Goal: Information Seeking & Learning: Learn about a topic

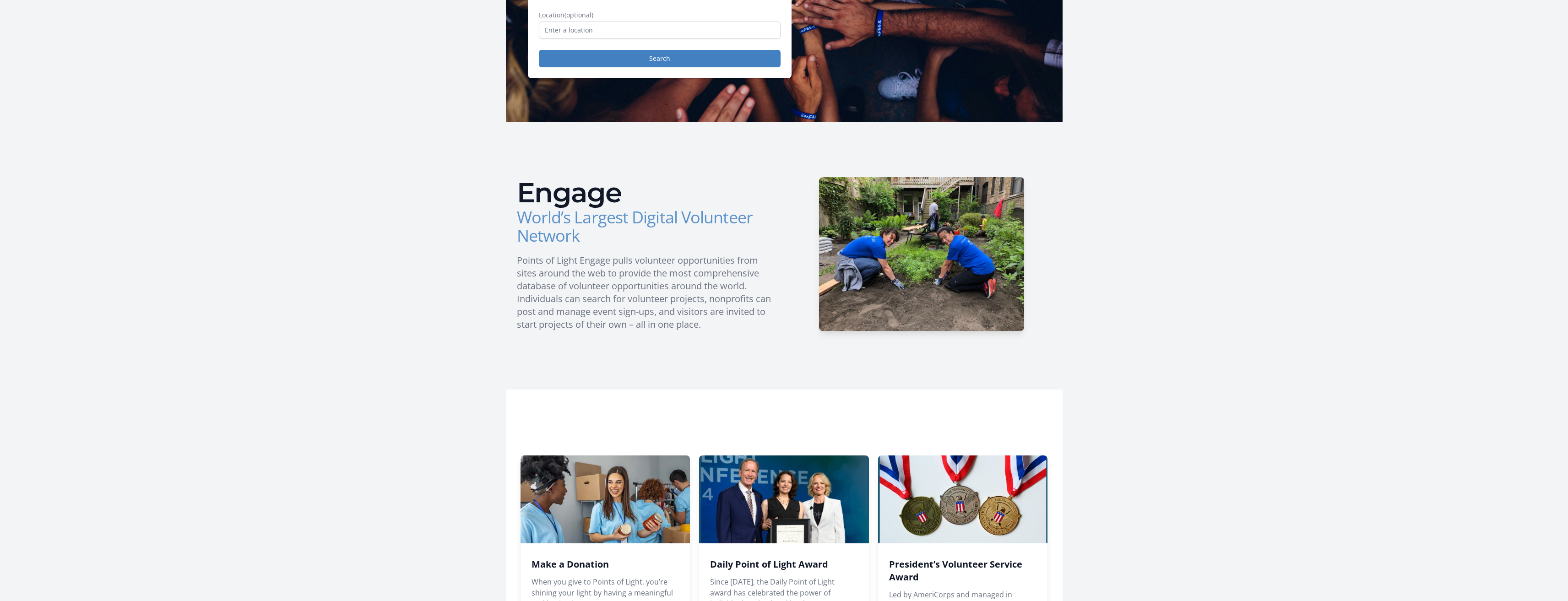
scroll to position [298, 0]
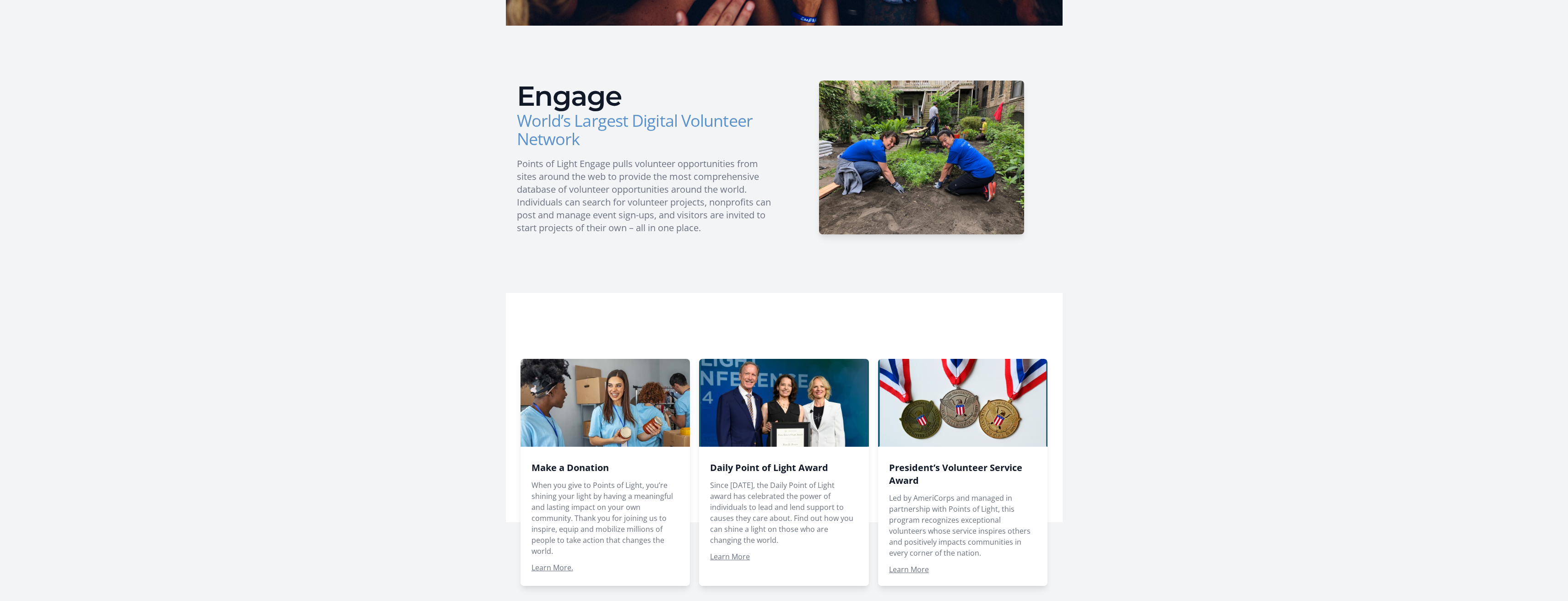
click at [923, 564] on span at bounding box center [963, 472] width 170 height 227
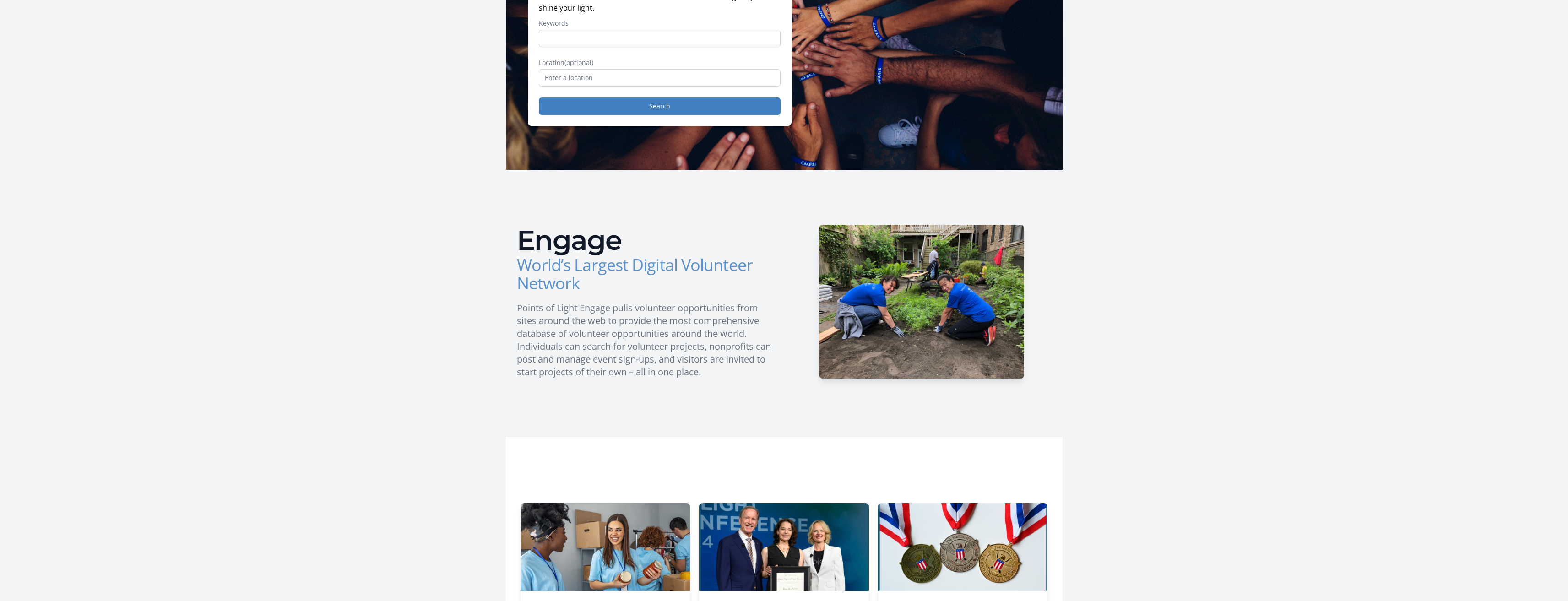
scroll to position [0, 0]
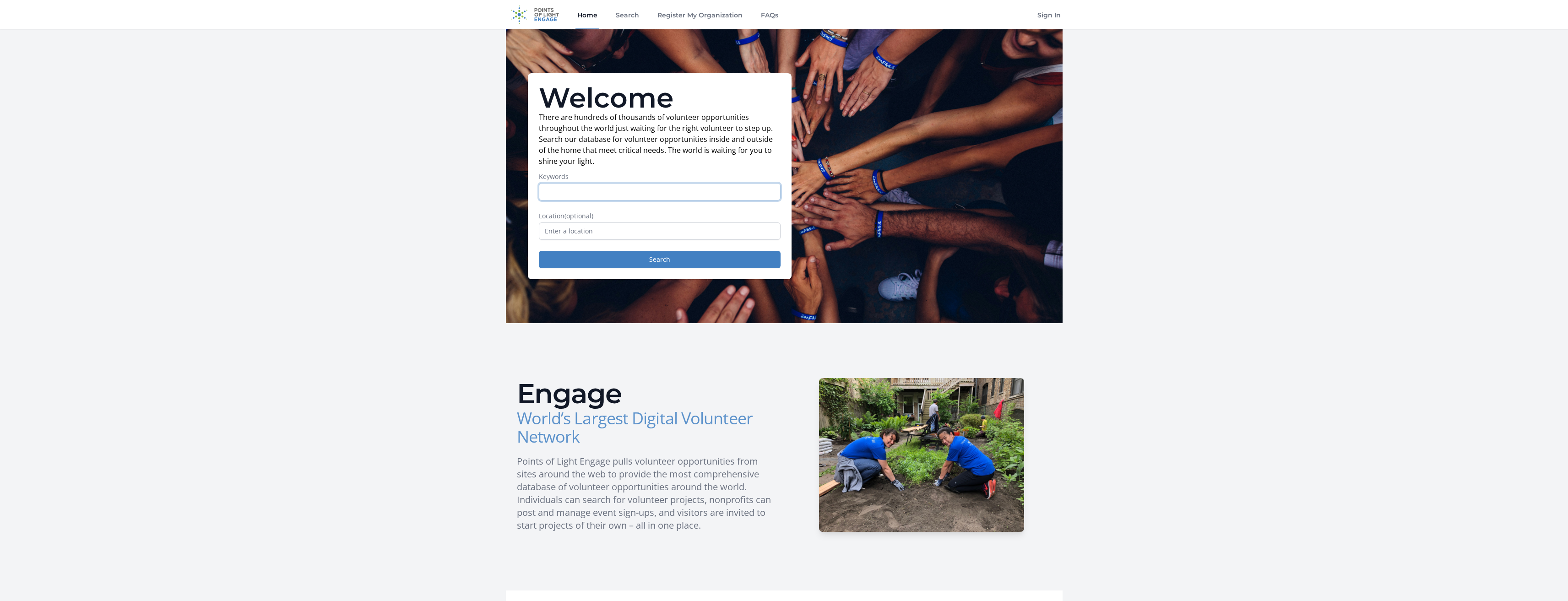
click at [556, 184] on input "Keywords" at bounding box center [660, 192] width 242 height 17
click at [573, 225] on input "text" at bounding box center [660, 231] width 242 height 17
click at [497, 209] on div "Welcome There are hundreds of thousands of volunteer opportunities throughout t…" at bounding box center [784, 508] width 586 height 957
click at [629, 9] on link "Search" at bounding box center [627, 14] width 27 height 29
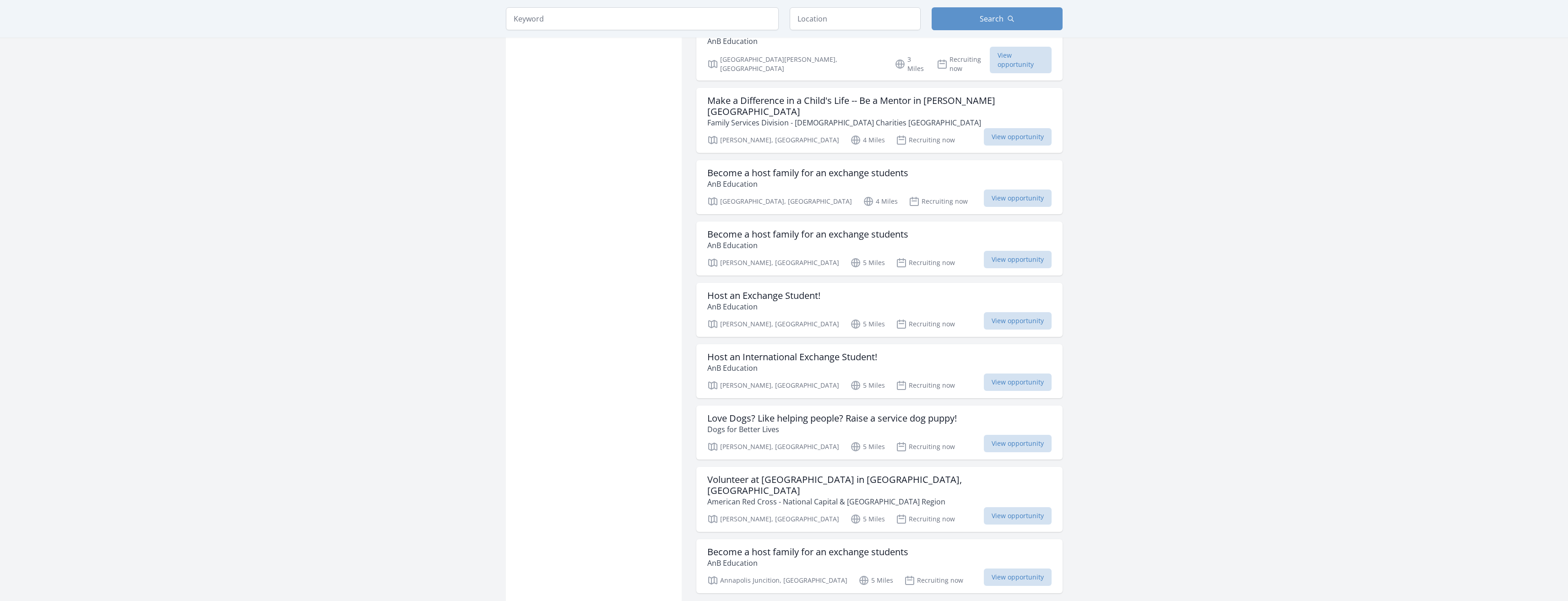
scroll to position [858, 0]
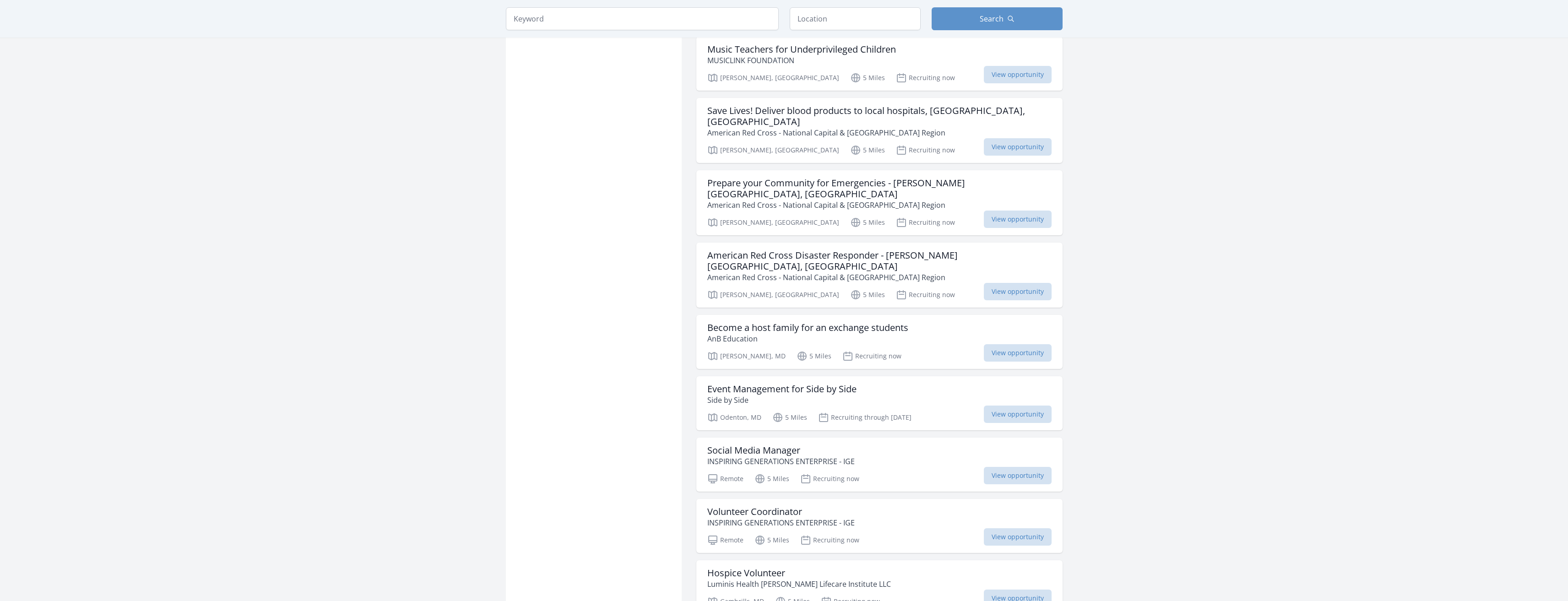
scroll to position [1614, 0]
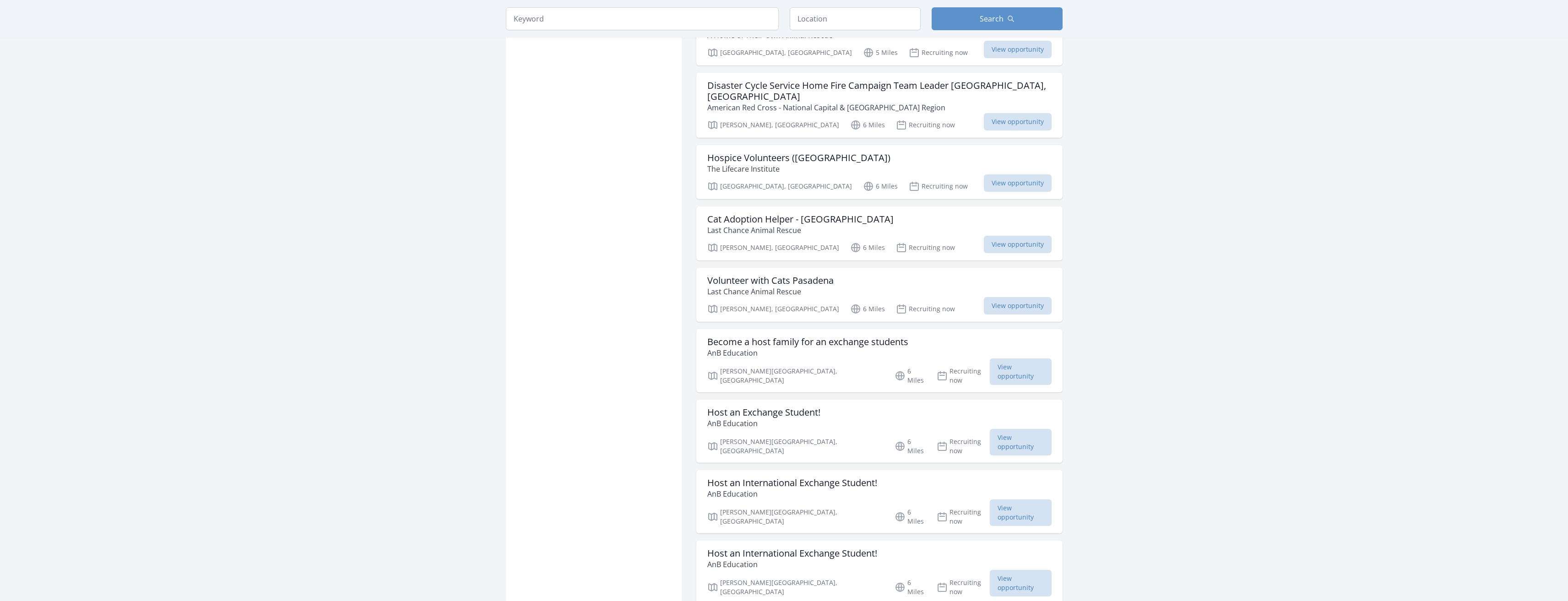
scroll to position [3136, 0]
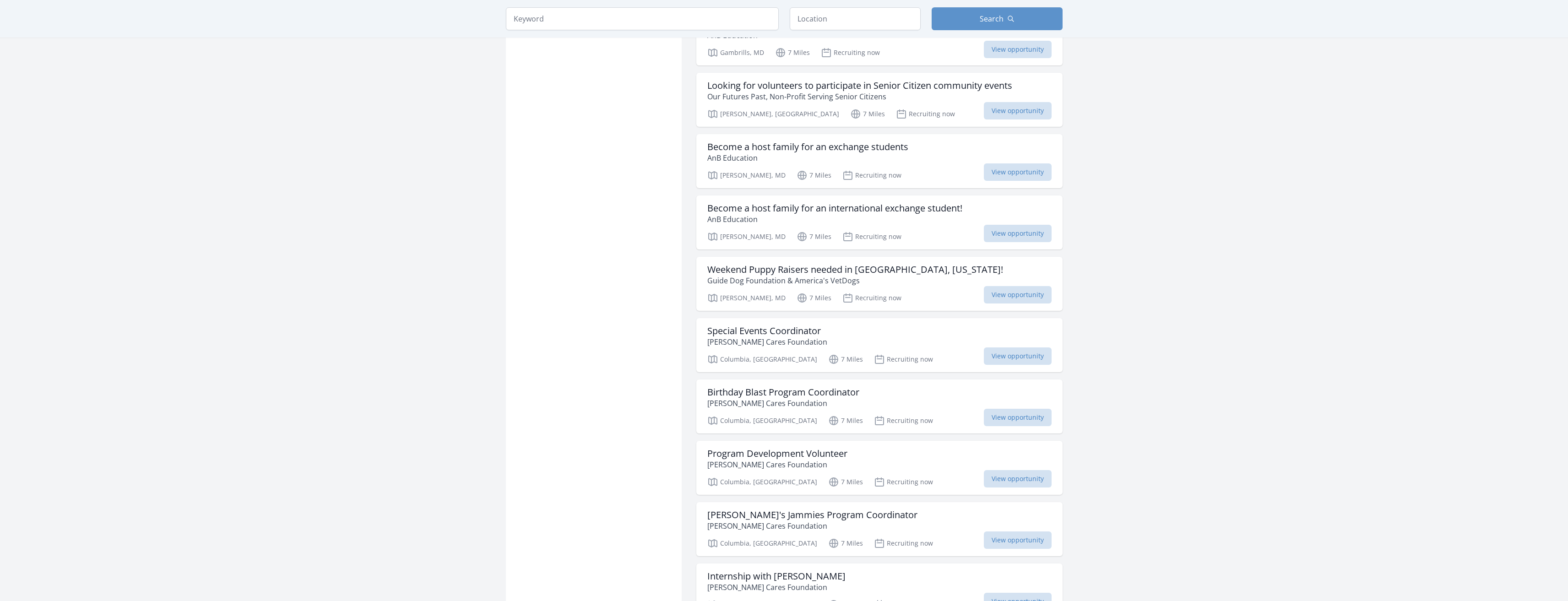
scroll to position [4463, 0]
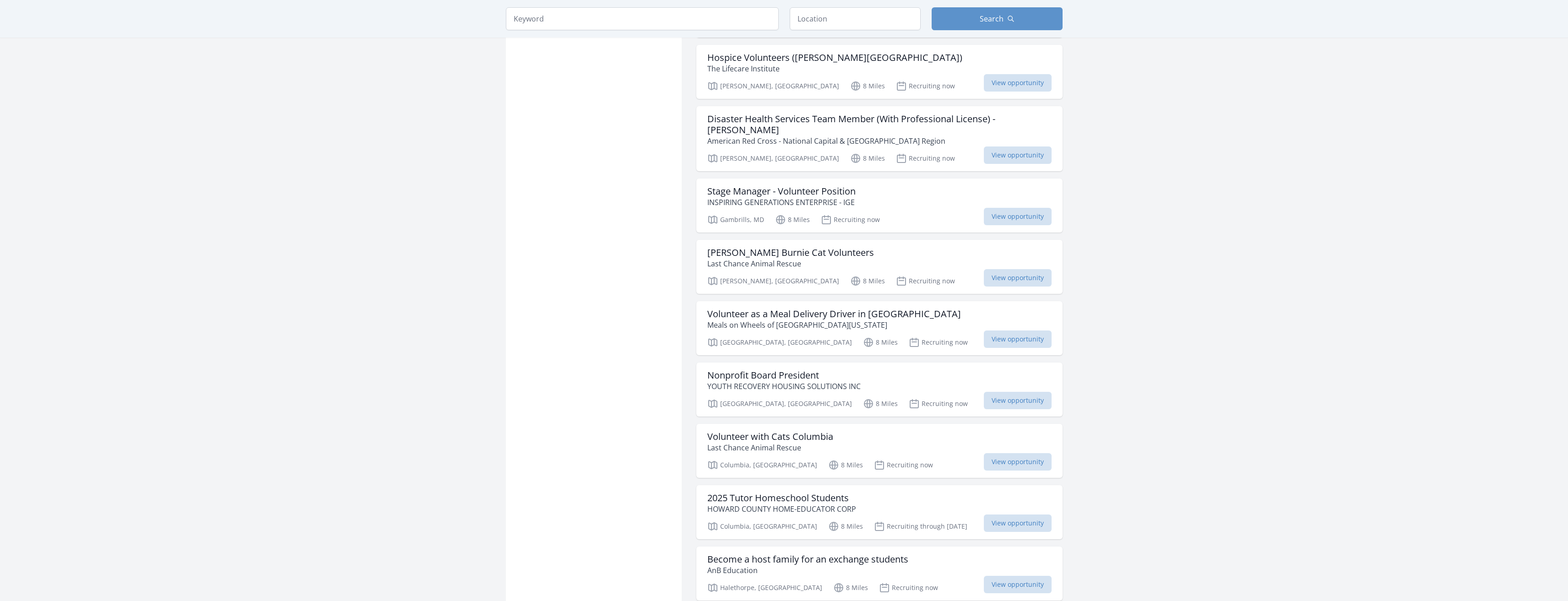
scroll to position [5802, 0]
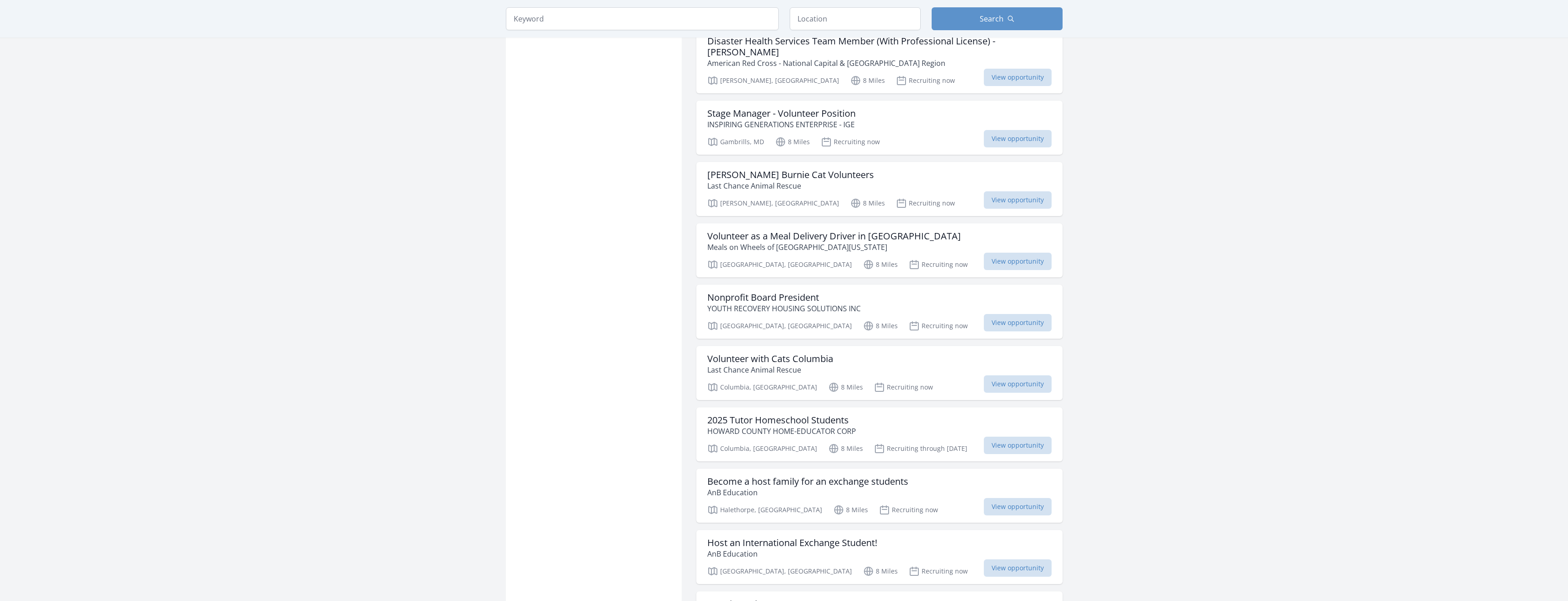
scroll to position [5882, 0]
